Goal: Task Accomplishment & Management: Manage account settings

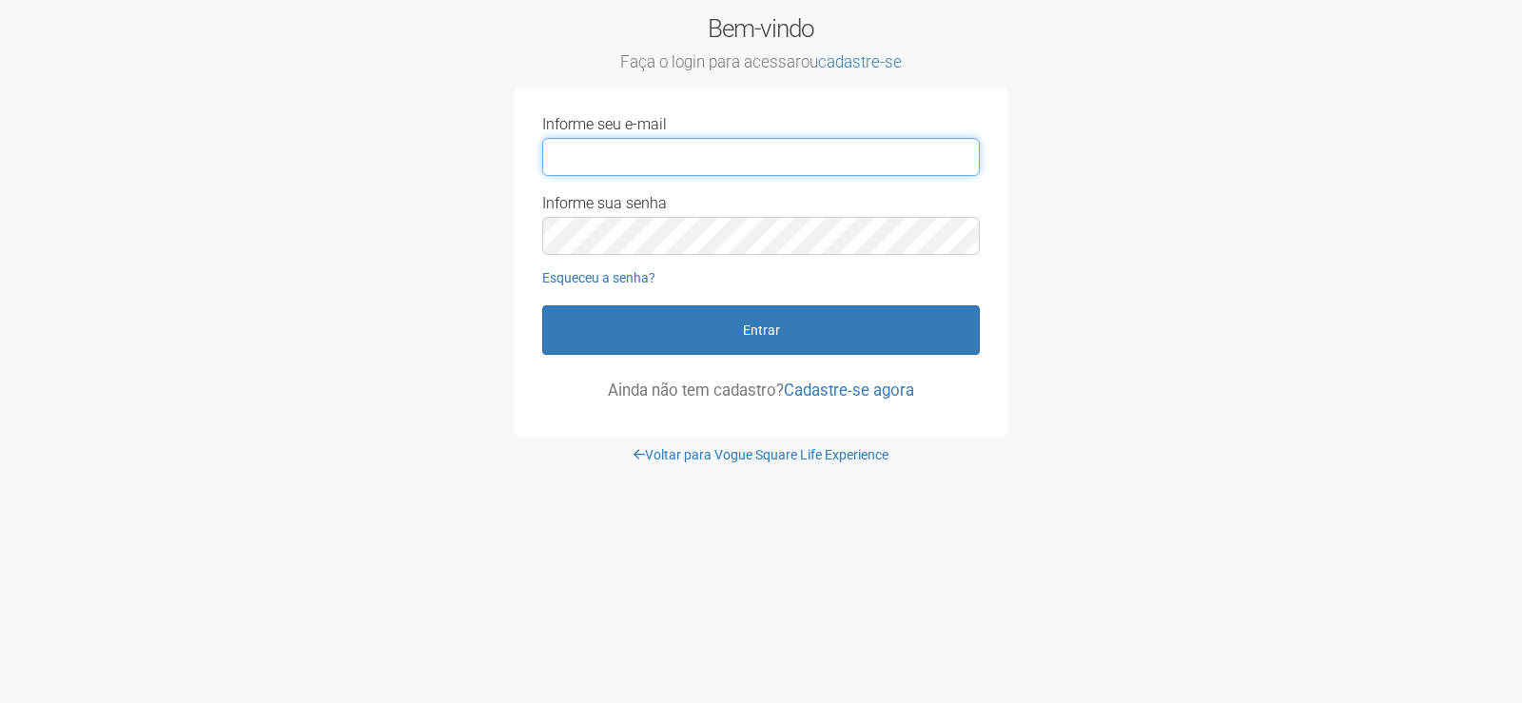
type input "**********"
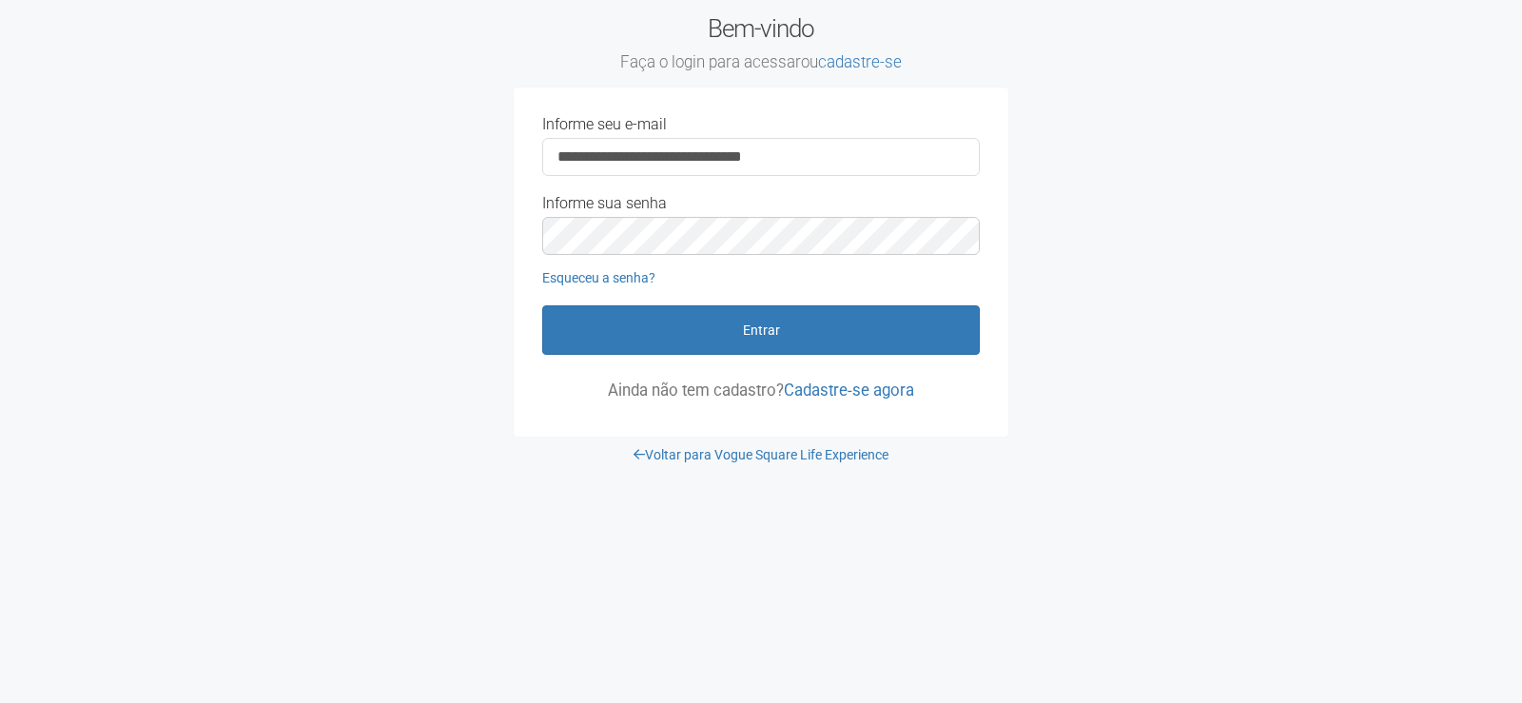
click at [717, 316] on button "Entrar" at bounding box center [761, 329] width 438 height 49
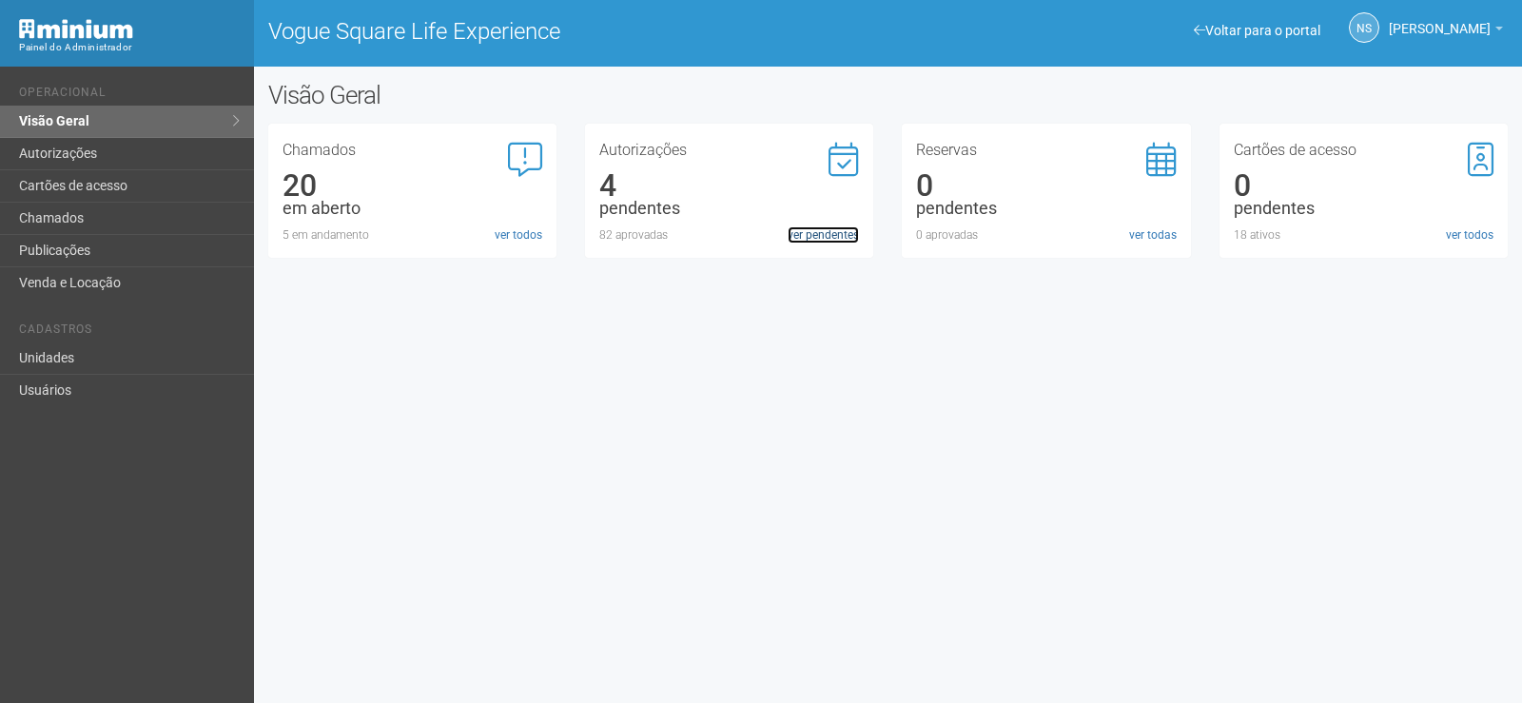
click at [796, 229] on link "ver pendentes" at bounding box center [823, 234] width 71 height 17
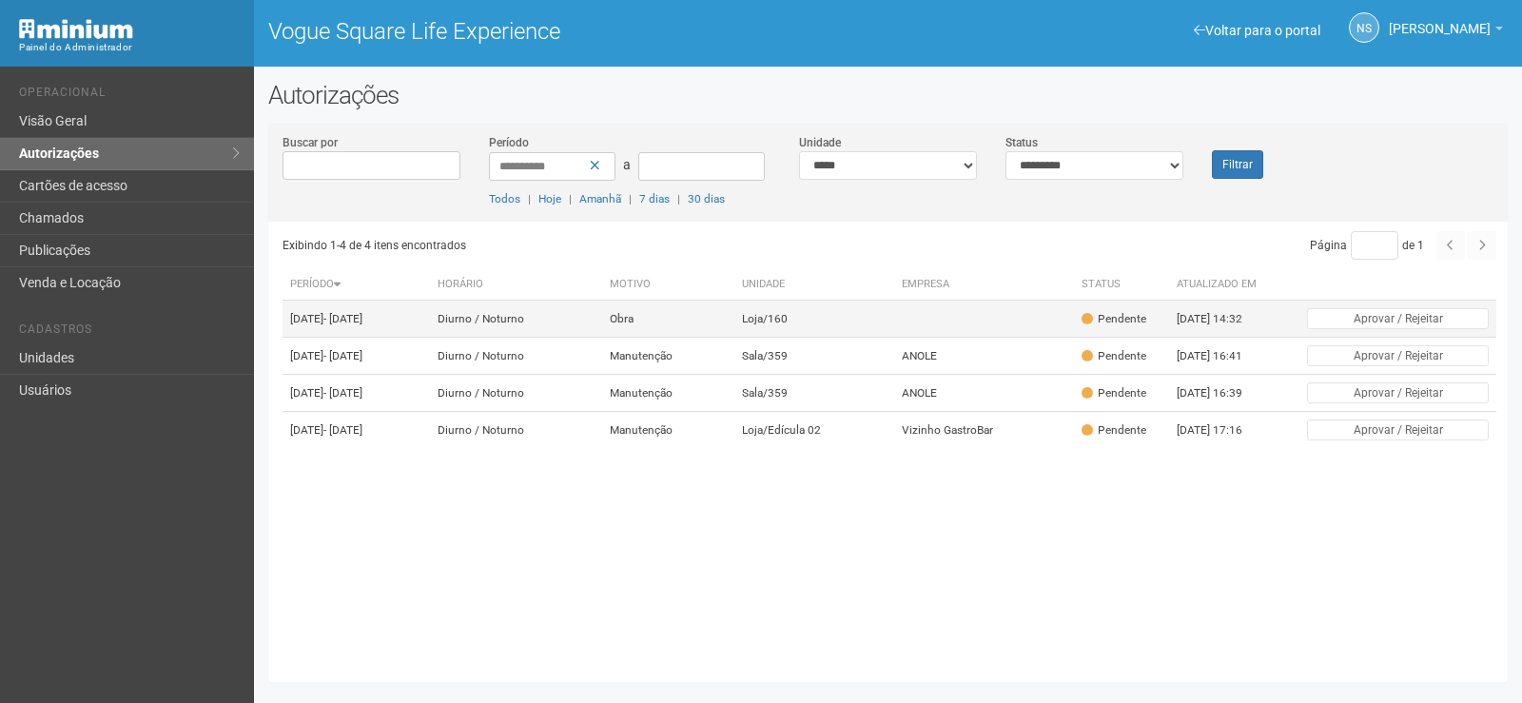
click at [431, 314] on td "12/09/2025 - 12/10/2025" at bounding box center [357, 319] width 148 height 37
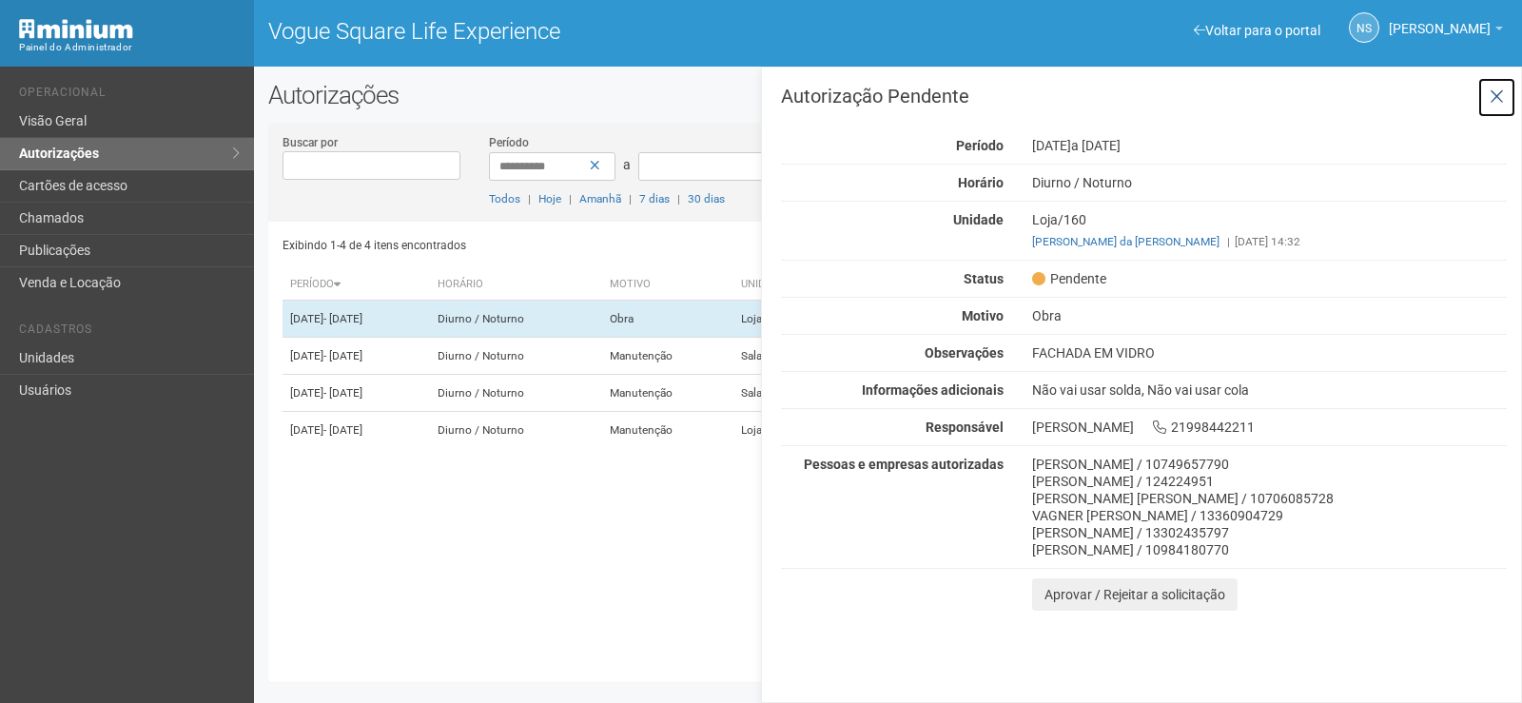
click at [1482, 104] on button at bounding box center [1497, 97] width 39 height 41
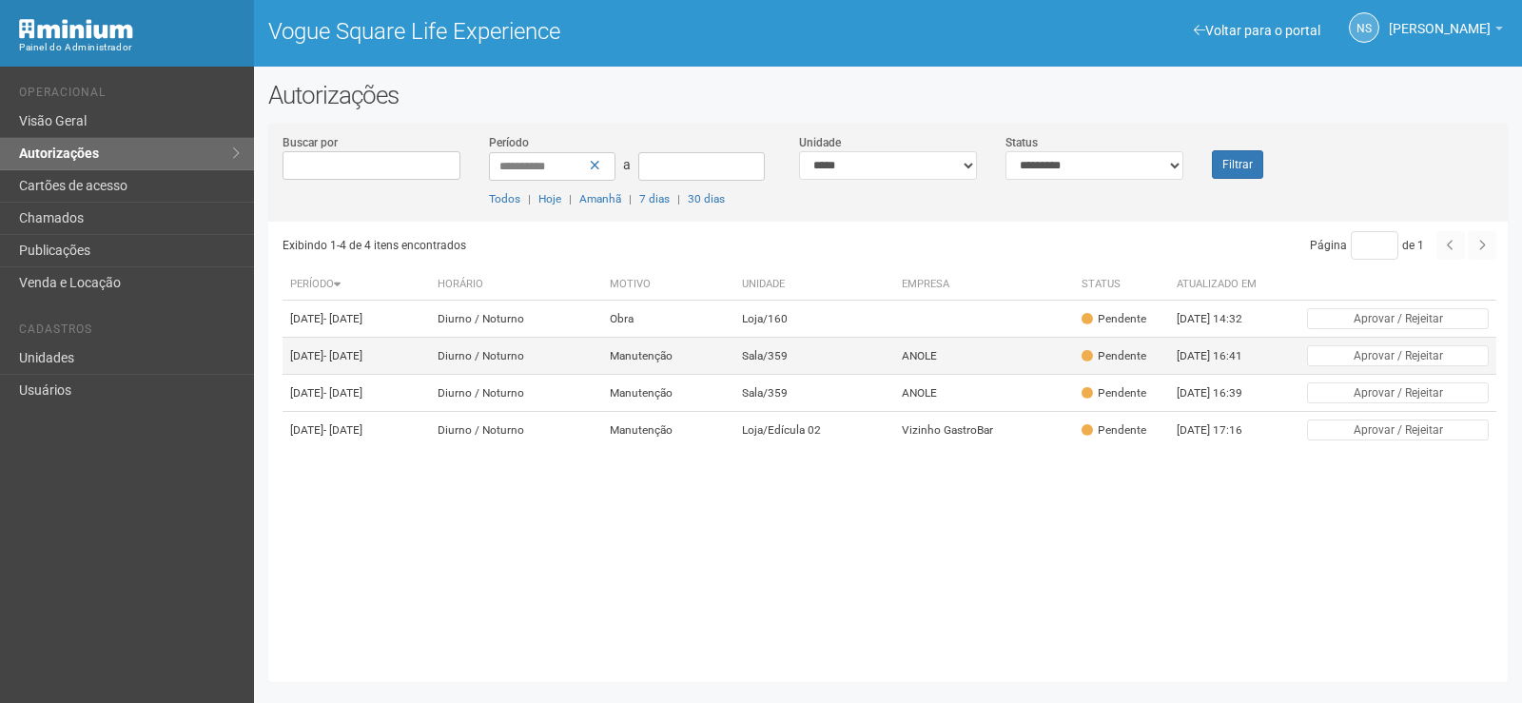
click at [602, 375] on td "Diurno / Noturno" at bounding box center [516, 356] width 172 height 37
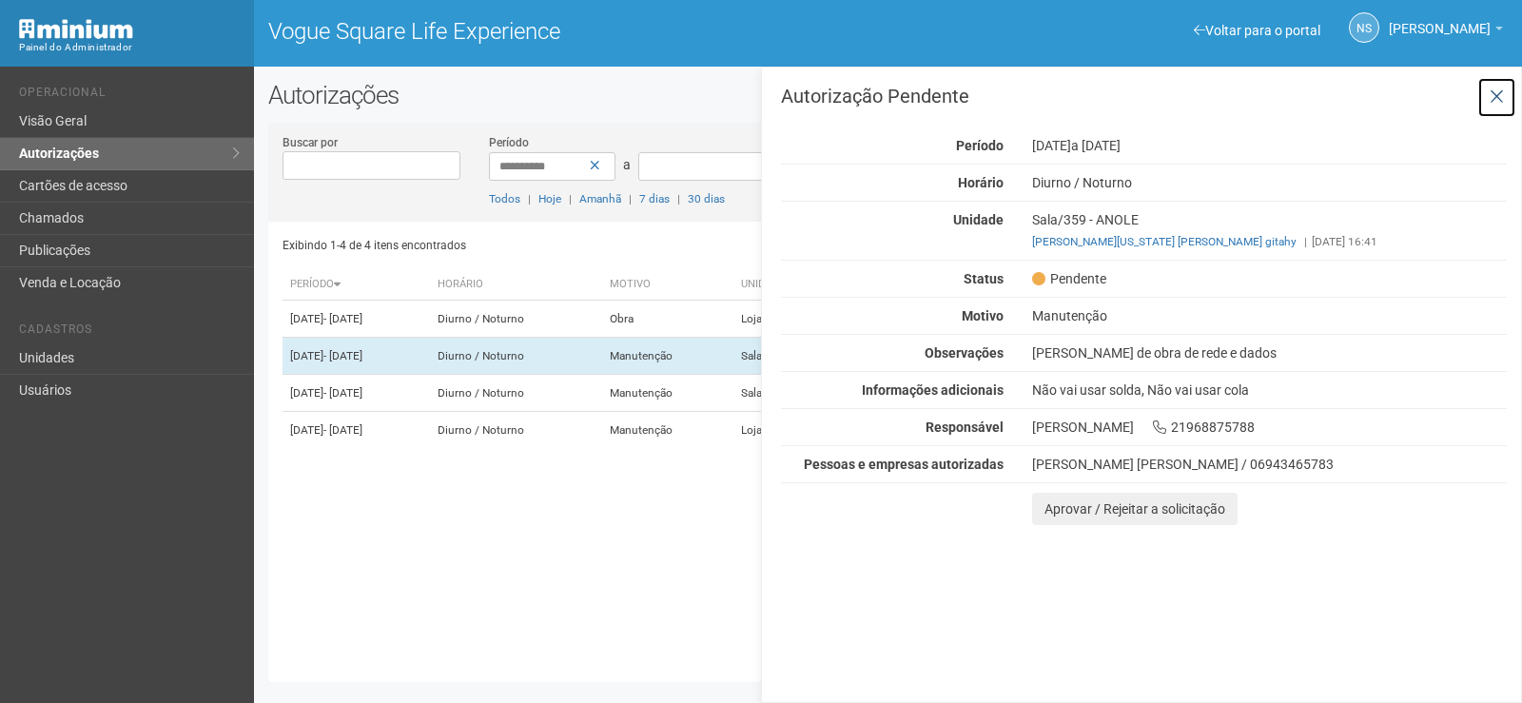
click at [1501, 105] on icon at bounding box center [1497, 97] width 14 height 19
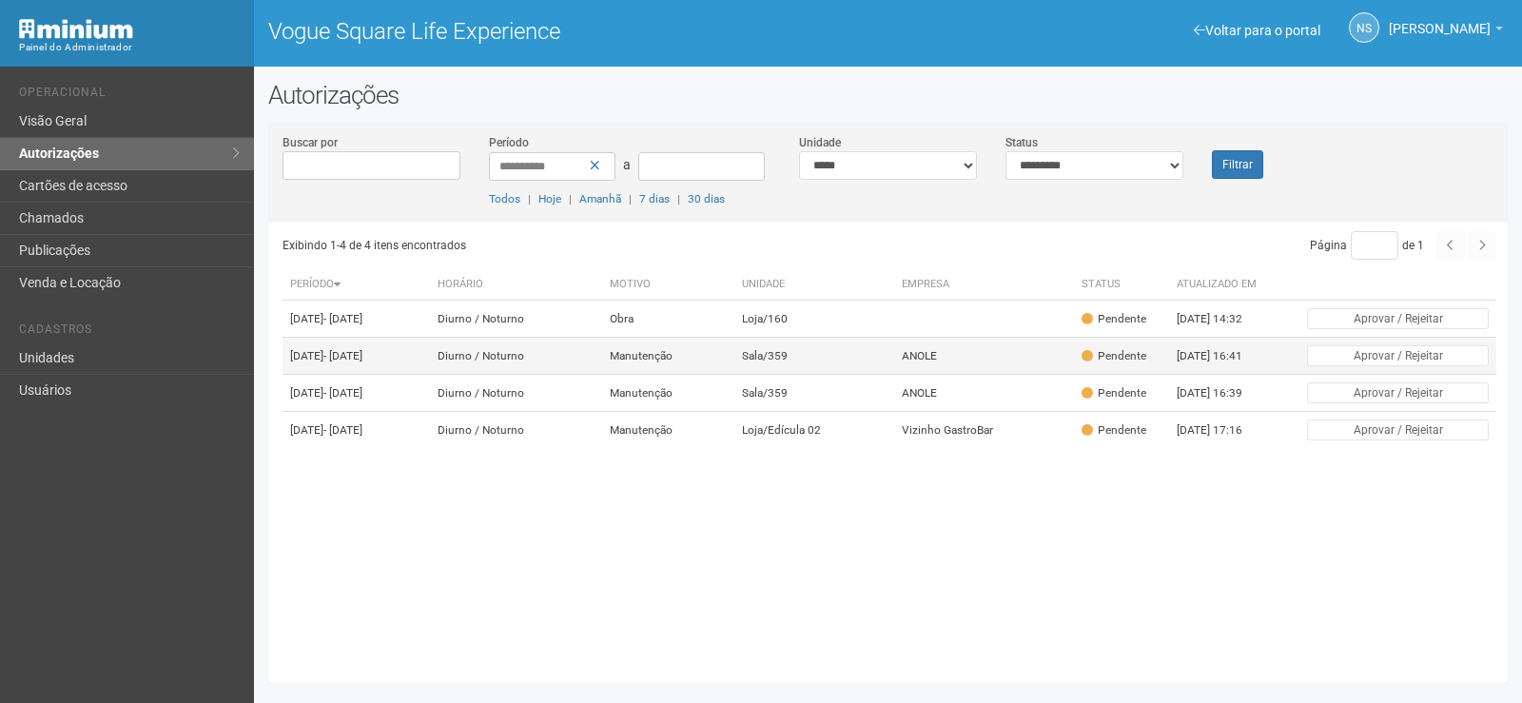
click at [982, 375] on td "ANOLE" at bounding box center [984, 356] width 181 height 37
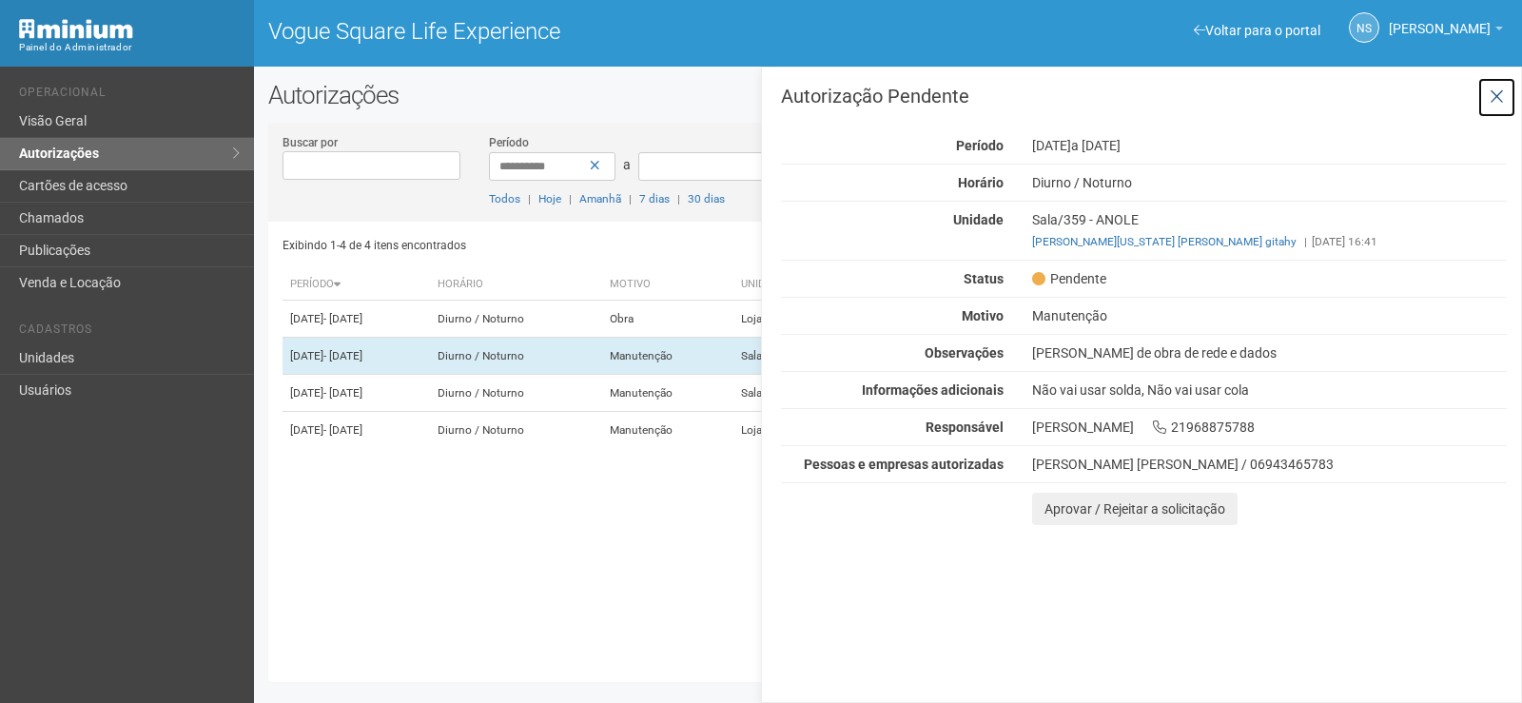
click at [1511, 80] on button at bounding box center [1497, 97] width 39 height 41
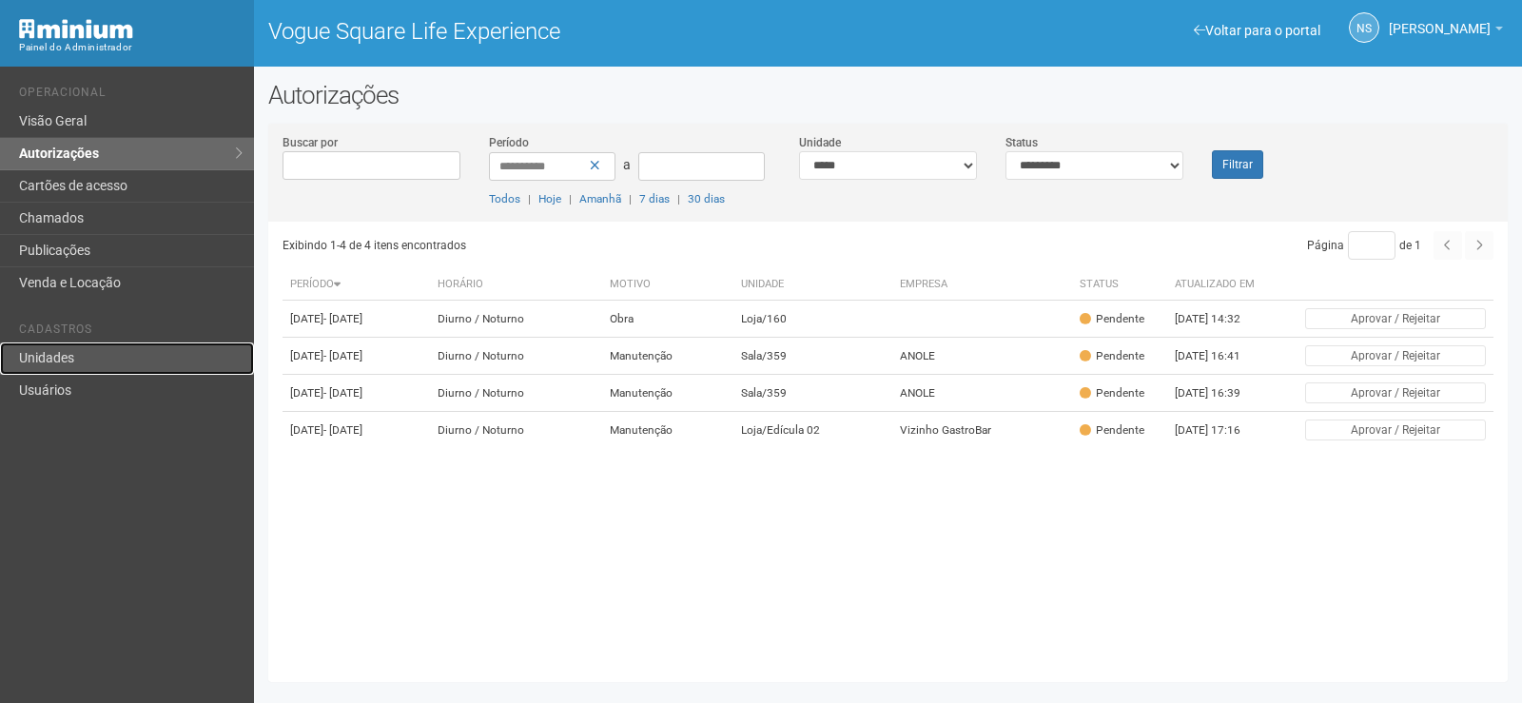
click at [128, 359] on link "Unidades" at bounding box center [127, 359] width 254 height 32
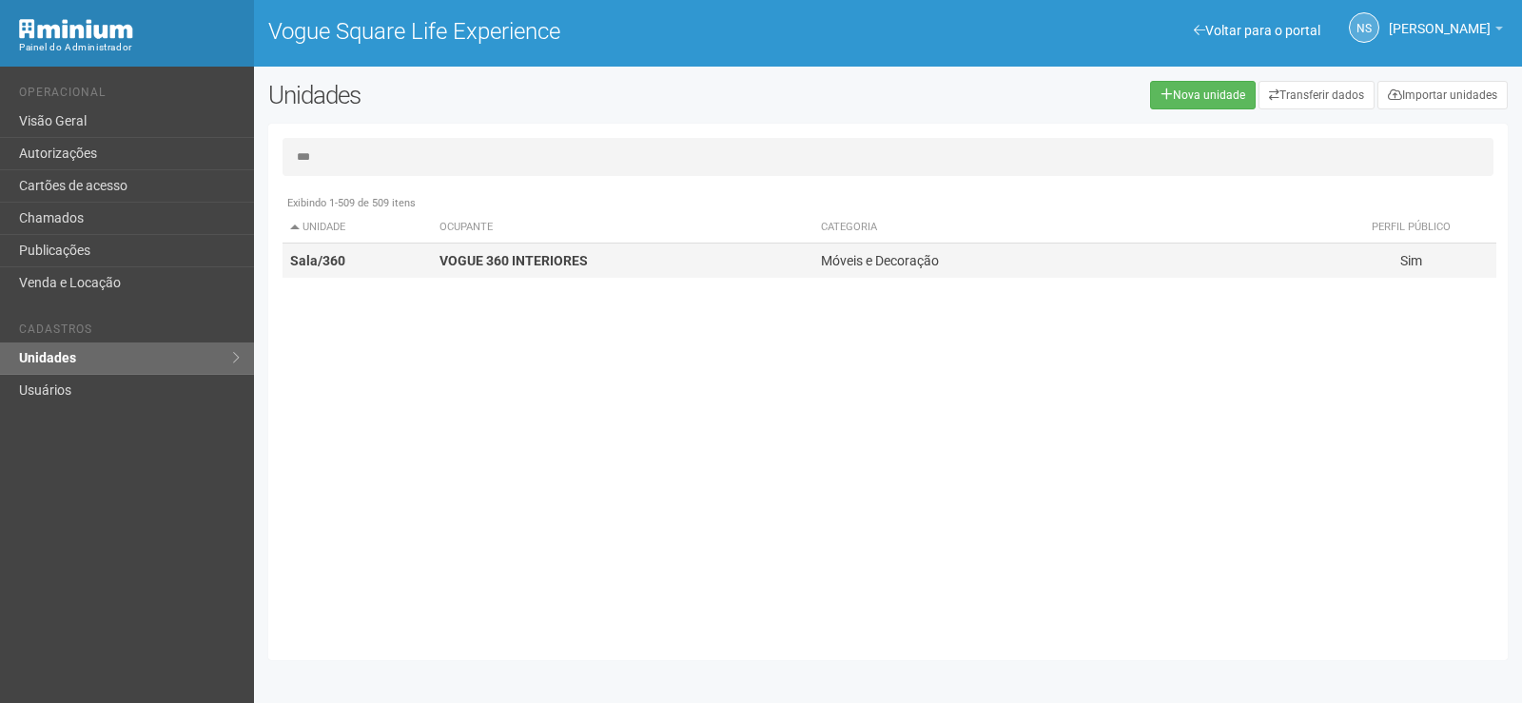
type input "***"
click at [574, 268] on td "VOGUE 360 INTERIORES" at bounding box center [623, 261] width 382 height 35
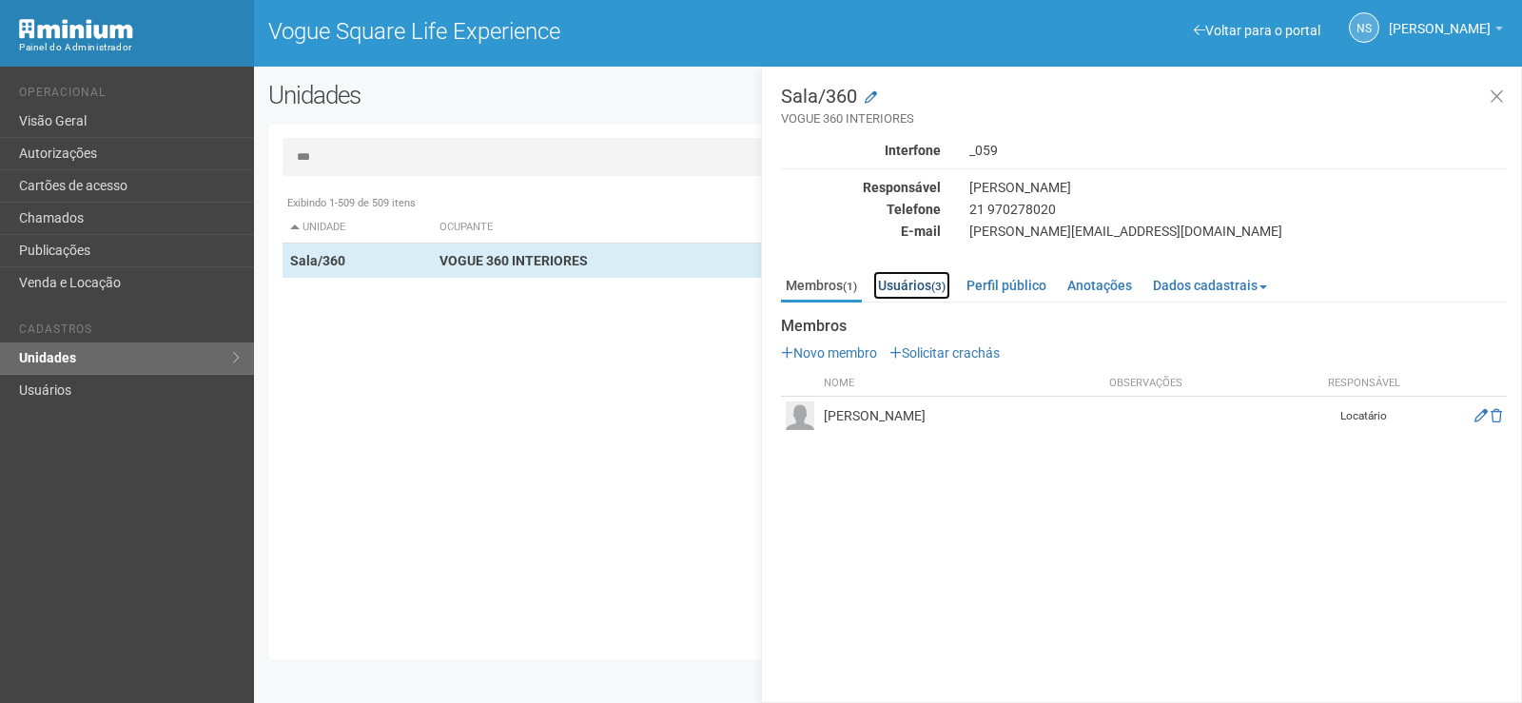
click at [906, 297] on link "Usuários (3)" at bounding box center [912, 285] width 77 height 29
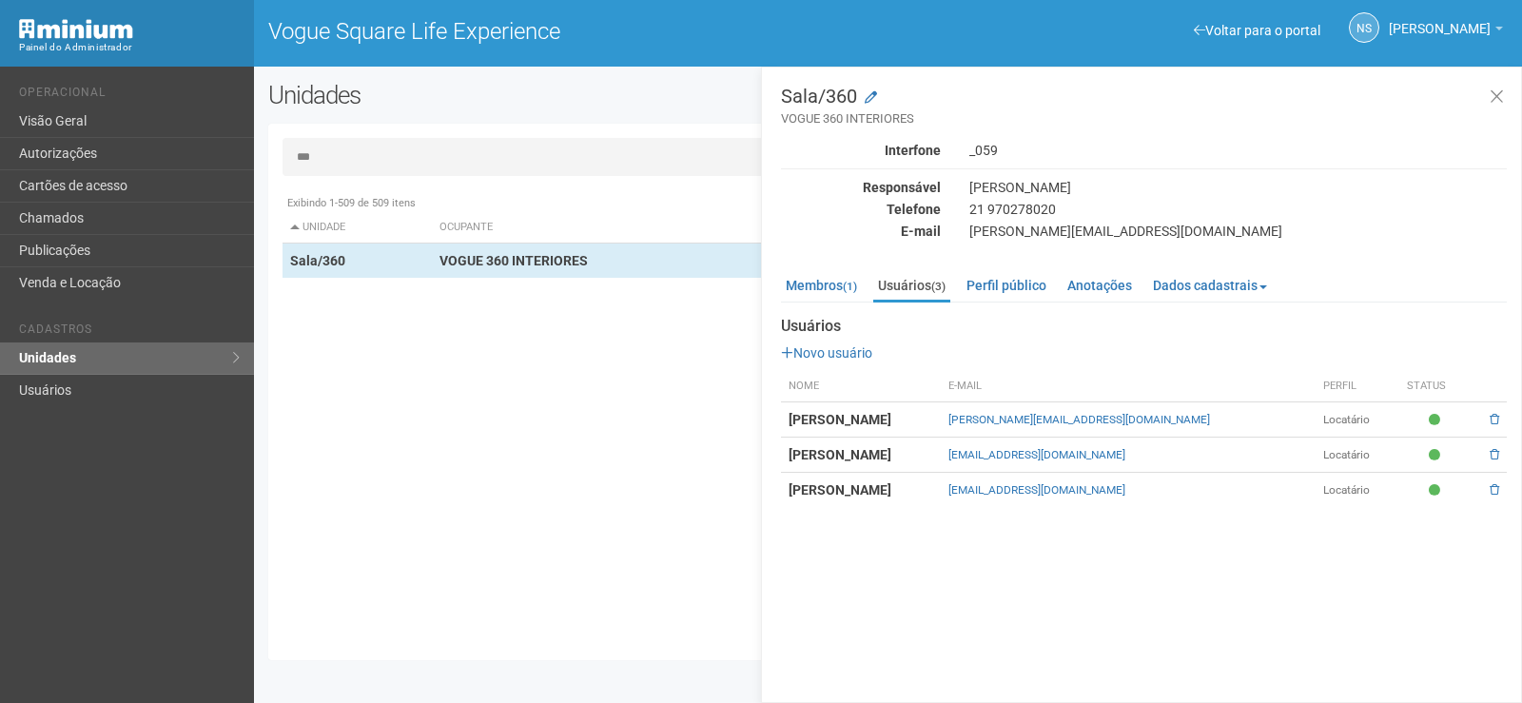
click at [610, 414] on div "Exibindo 1-509 de 509 itens Unidade Ocupante Categoria Perfil público Loja/101 …" at bounding box center [896, 416] width 1226 height 461
click at [1499, 101] on icon at bounding box center [1497, 97] width 14 height 19
